Goal: Book appointment/travel/reservation

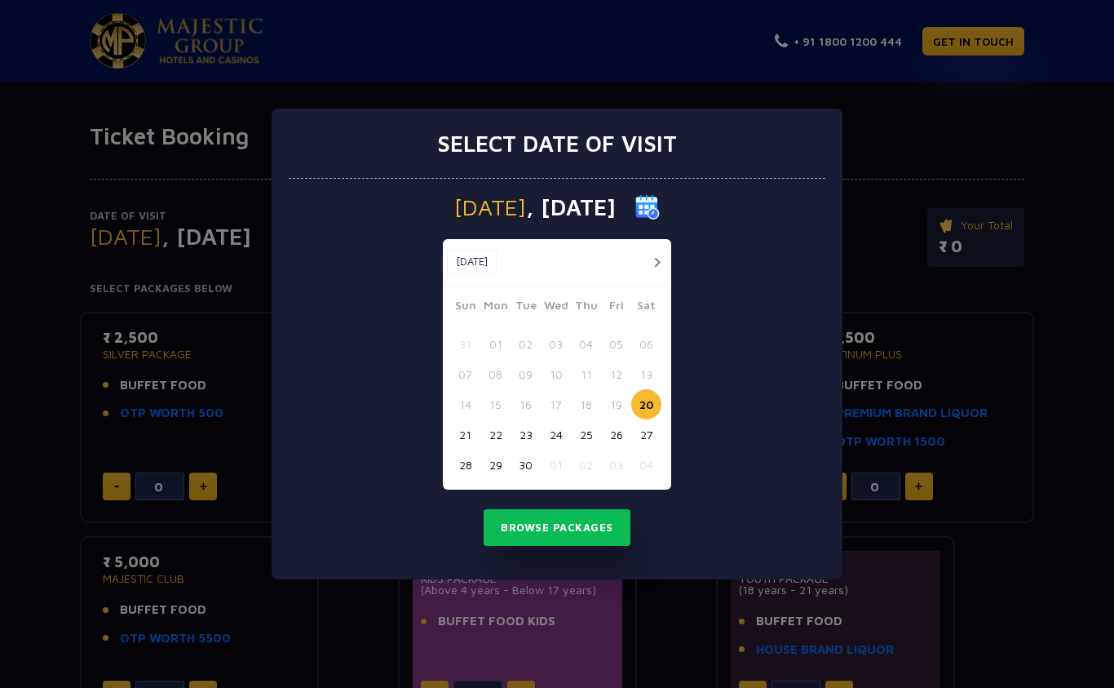
click at [546, 458] on button "01" at bounding box center [556, 464] width 30 height 30
click at [577, 459] on button "02" at bounding box center [586, 464] width 30 height 30
click at [512, 528] on button "Browse Packages" at bounding box center [557, 528] width 147 height 38
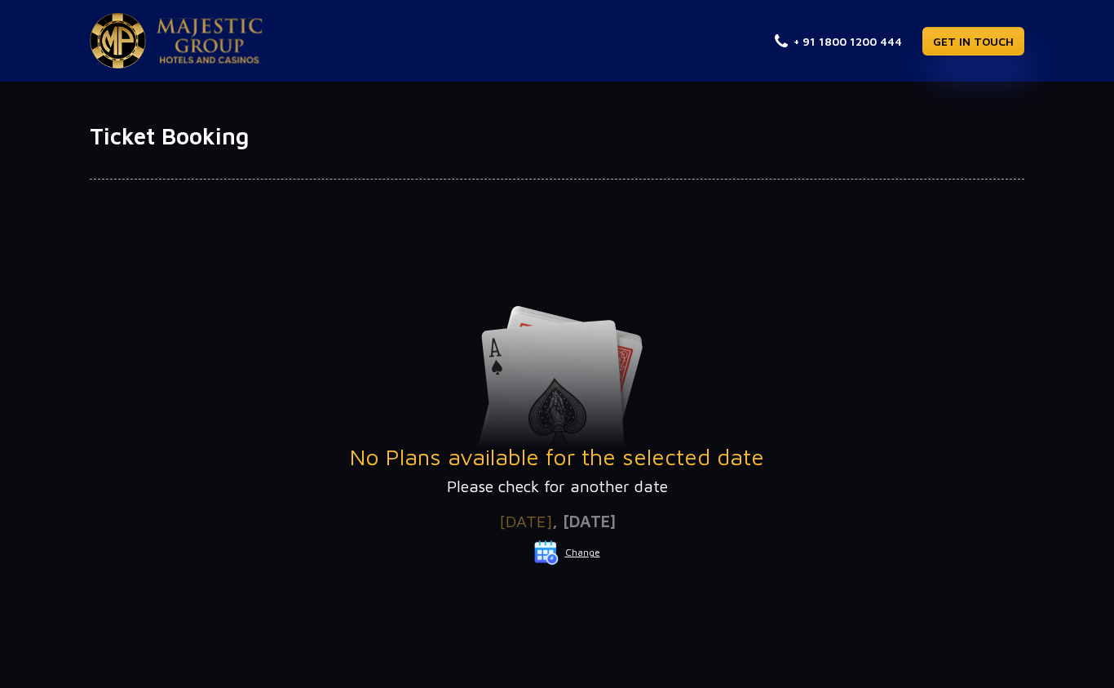
click at [600, 527] on span ", [DATE]" at bounding box center [584, 520] width 64 height 19
click at [573, 545] on button "Change" at bounding box center [567, 552] width 68 height 26
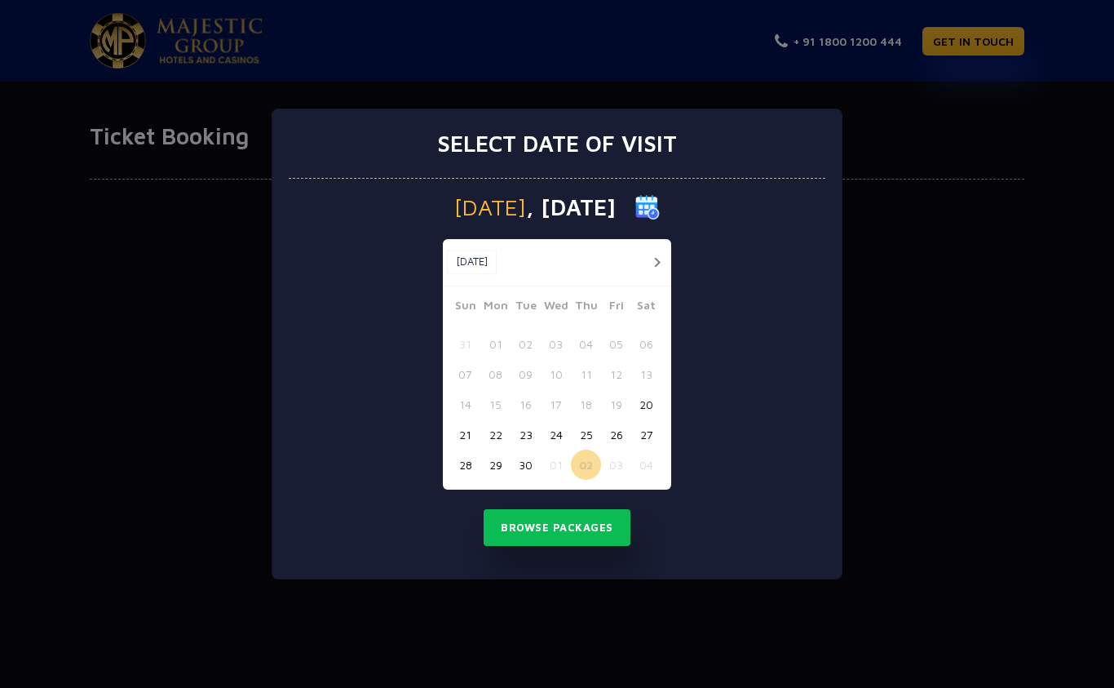
click at [519, 464] on button "30" at bounding box center [526, 464] width 30 height 30
click at [519, 526] on button "Browse Packages" at bounding box center [557, 528] width 147 height 38
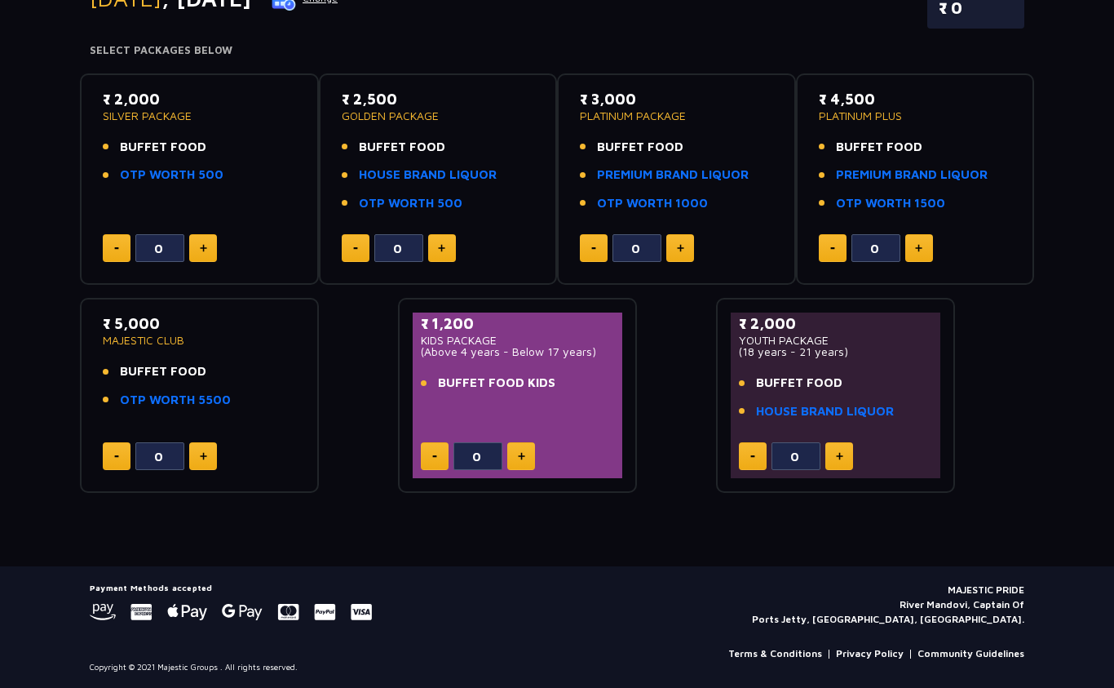
scroll to position [237, 0]
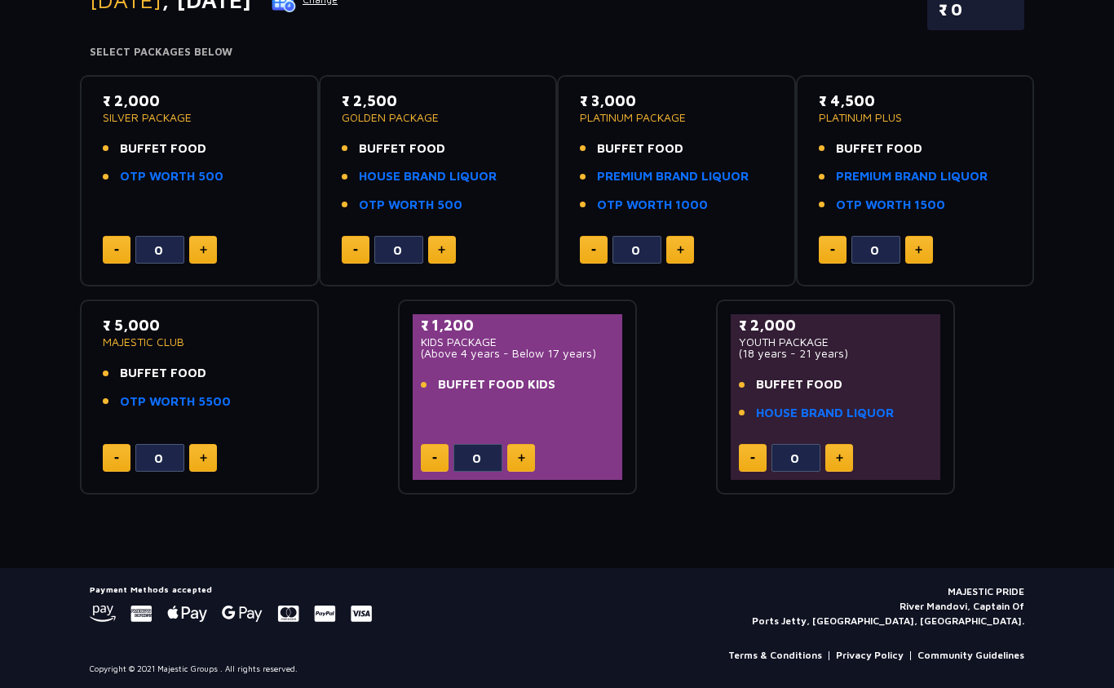
click at [847, 453] on button at bounding box center [839, 458] width 28 height 28
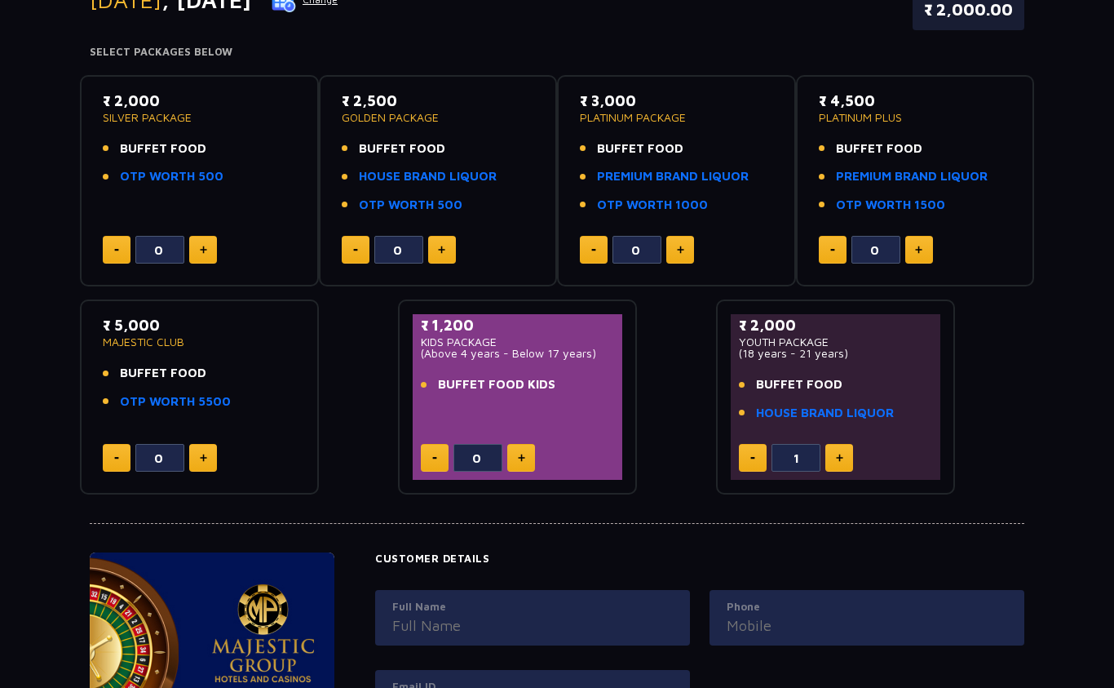
click at [846, 444] on button at bounding box center [839, 458] width 28 height 28
type input "3"
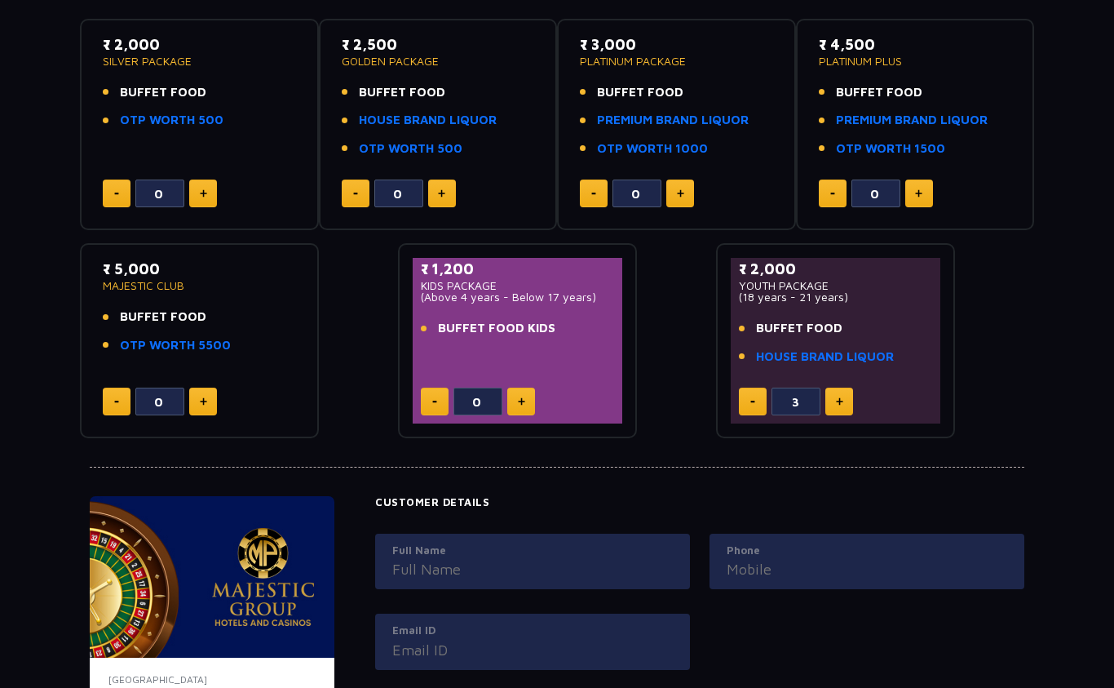
scroll to position [288, 0]
